Goal: Task Accomplishment & Management: Manage account settings

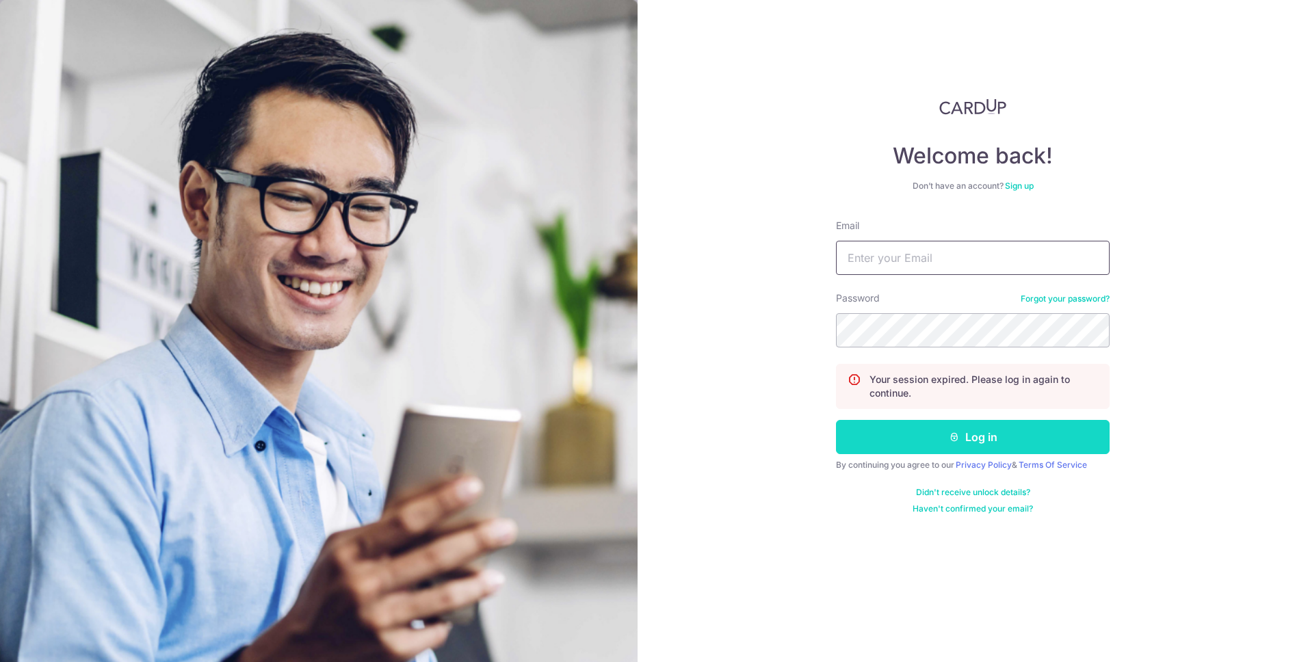
type input "[EMAIL_ADDRESS][DOMAIN_NAME]"
click at [977, 426] on button "Log in" at bounding box center [973, 437] width 274 height 34
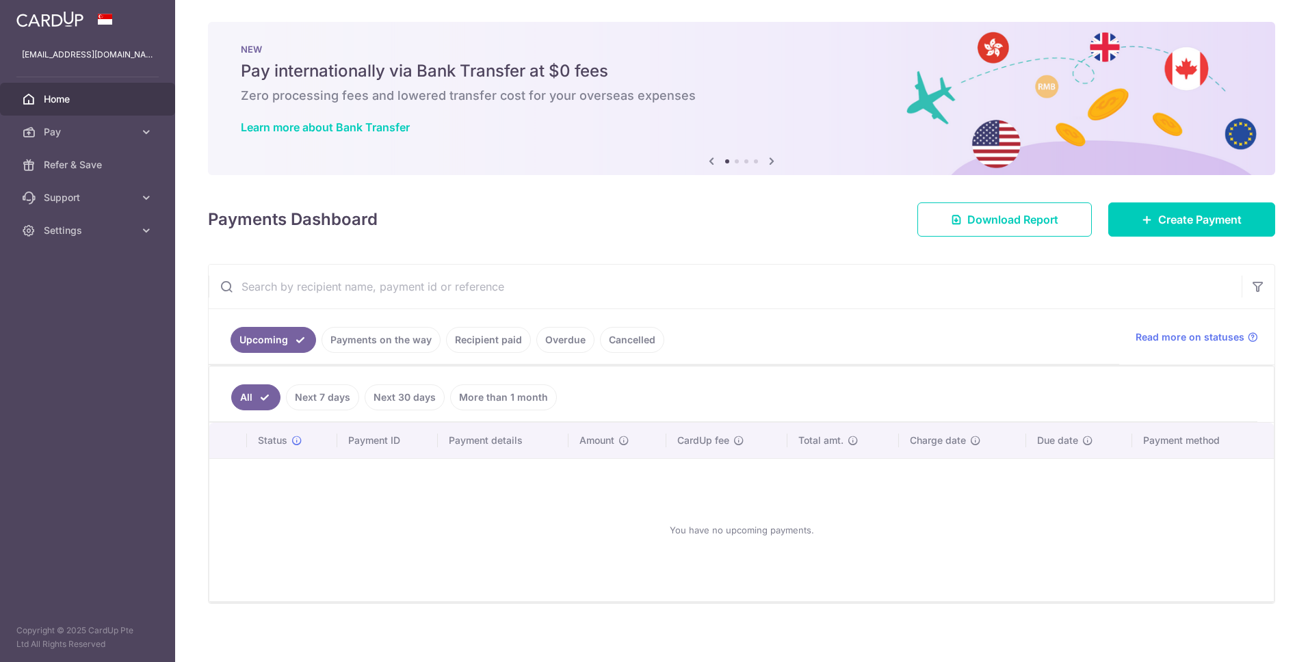
click at [369, 345] on link "Payments on the way" at bounding box center [380, 340] width 119 height 26
